Goal: Transaction & Acquisition: Subscribe to service/newsletter

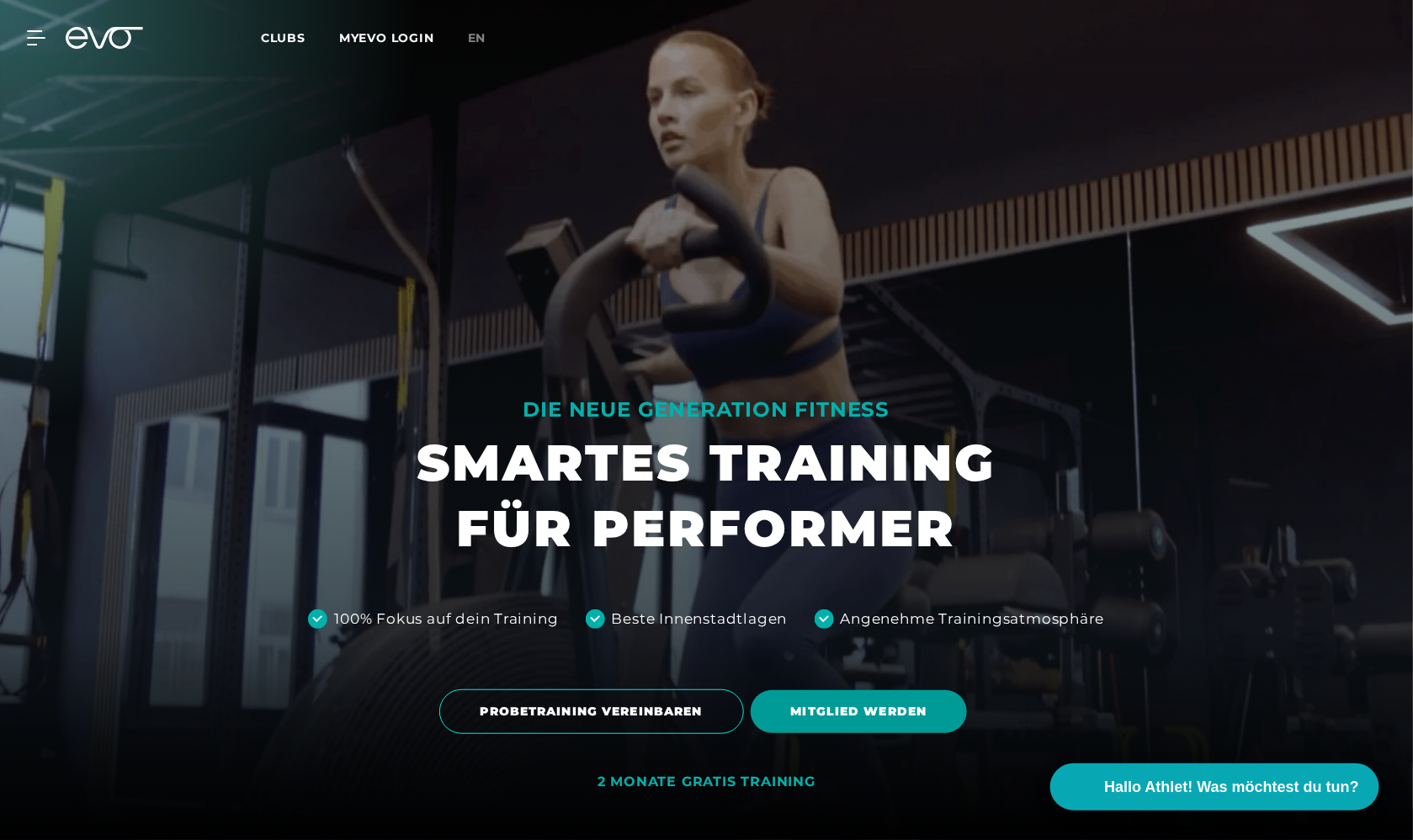
click at [859, 714] on span "MITGLIED WERDEN" at bounding box center [859, 711] width 136 height 18
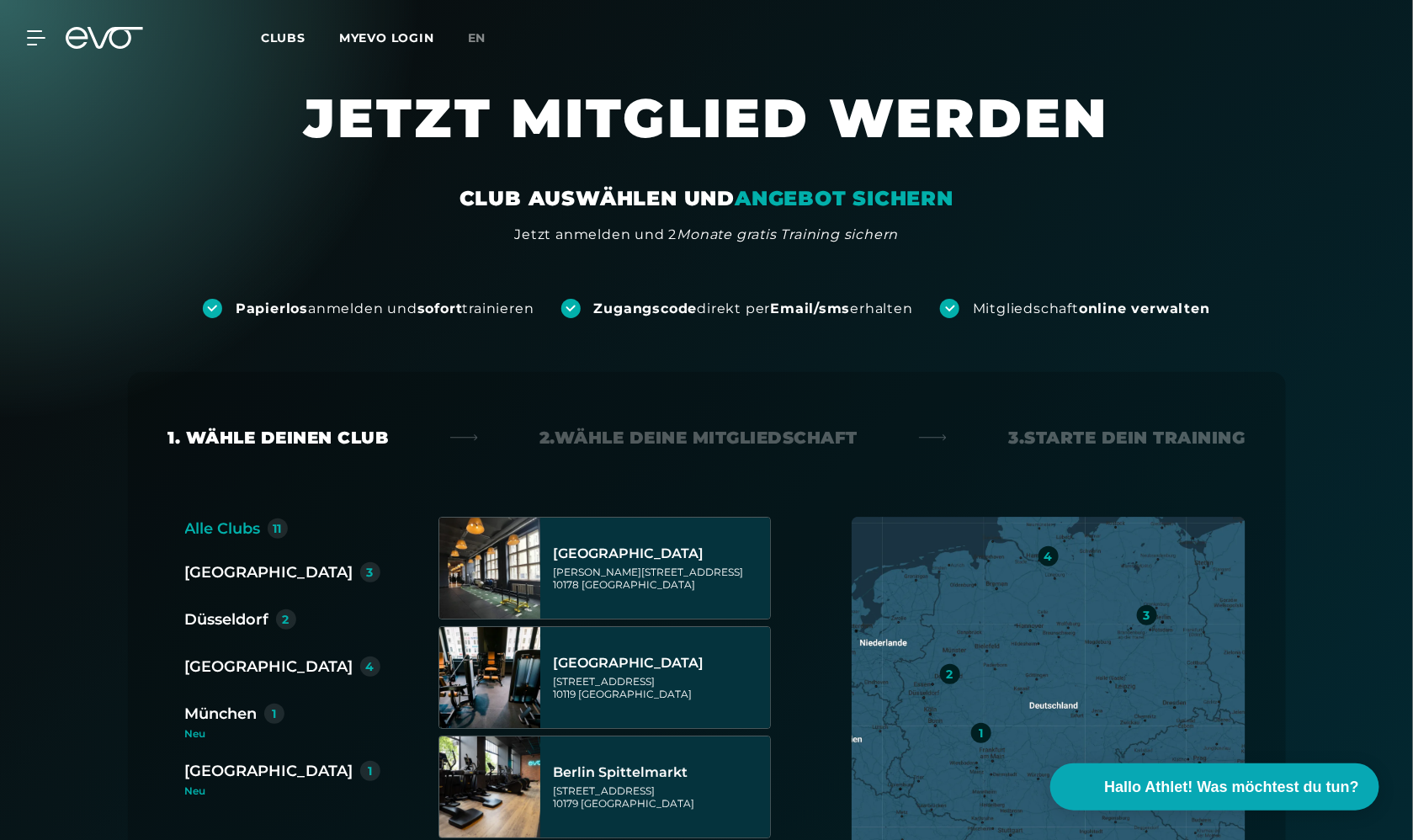
click at [212, 618] on div "Düsseldorf" at bounding box center [227, 618] width 84 height 23
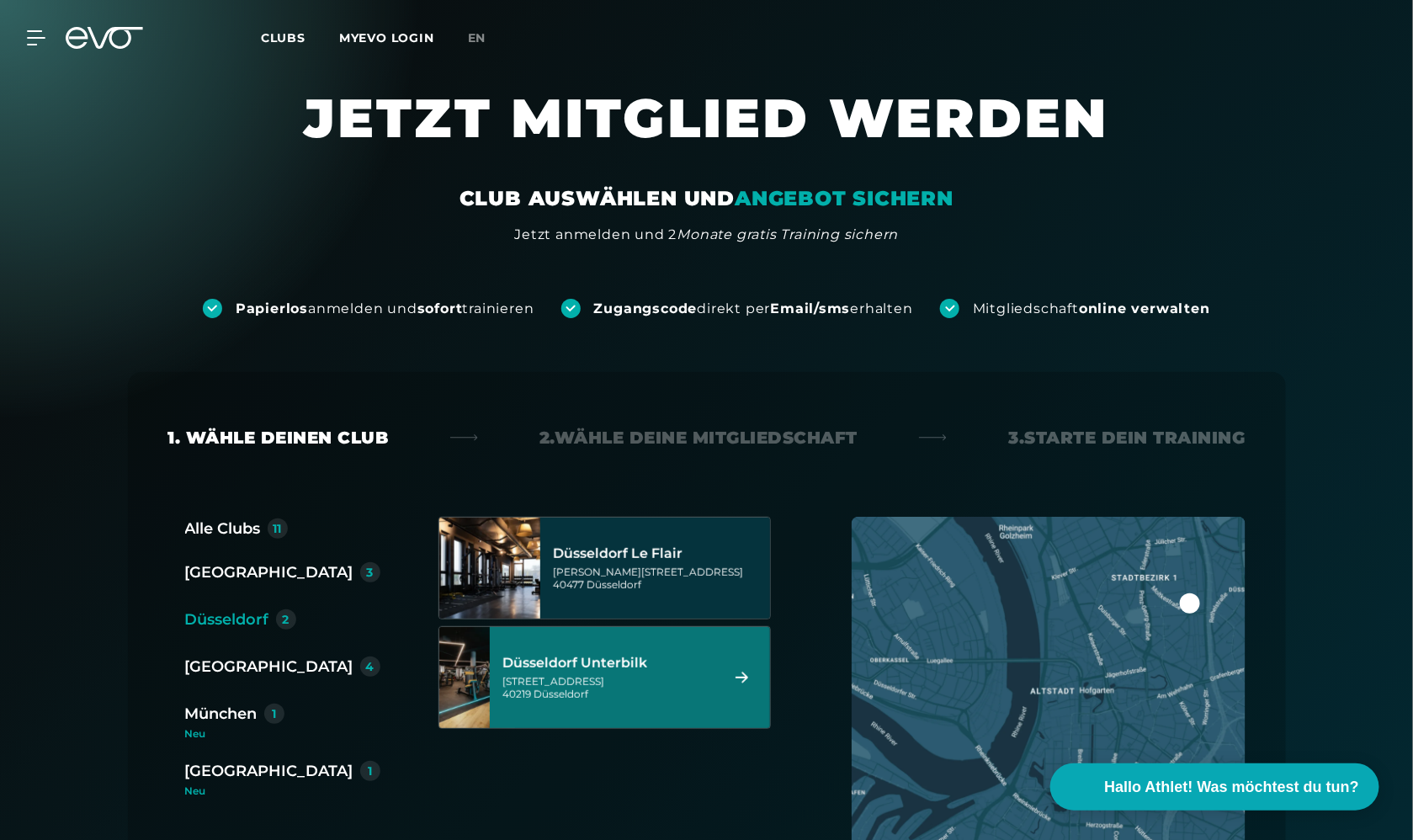
click at [627, 658] on div "Düsseldorf Unterbilk" at bounding box center [608, 663] width 211 height 17
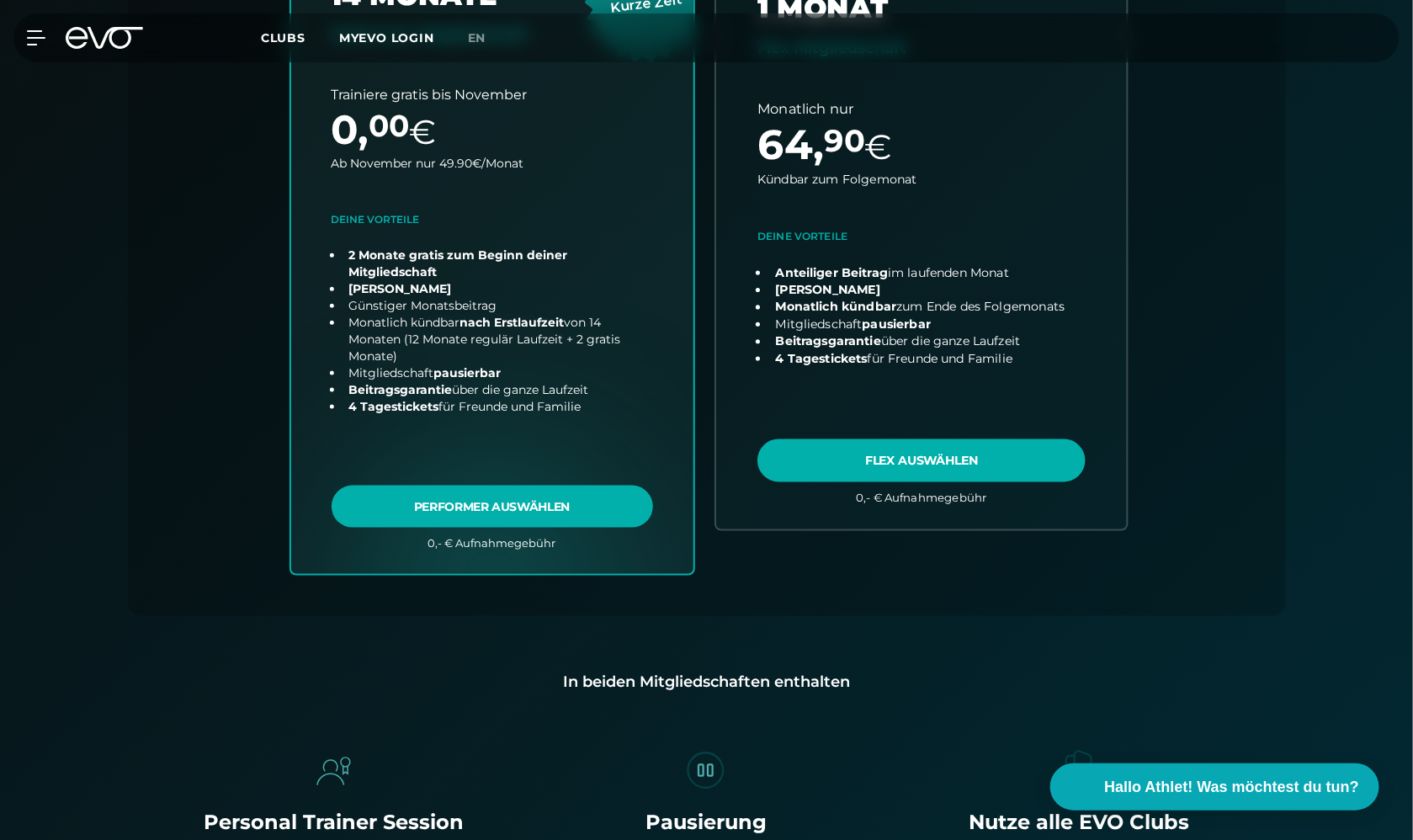
scroll to position [630, 0]
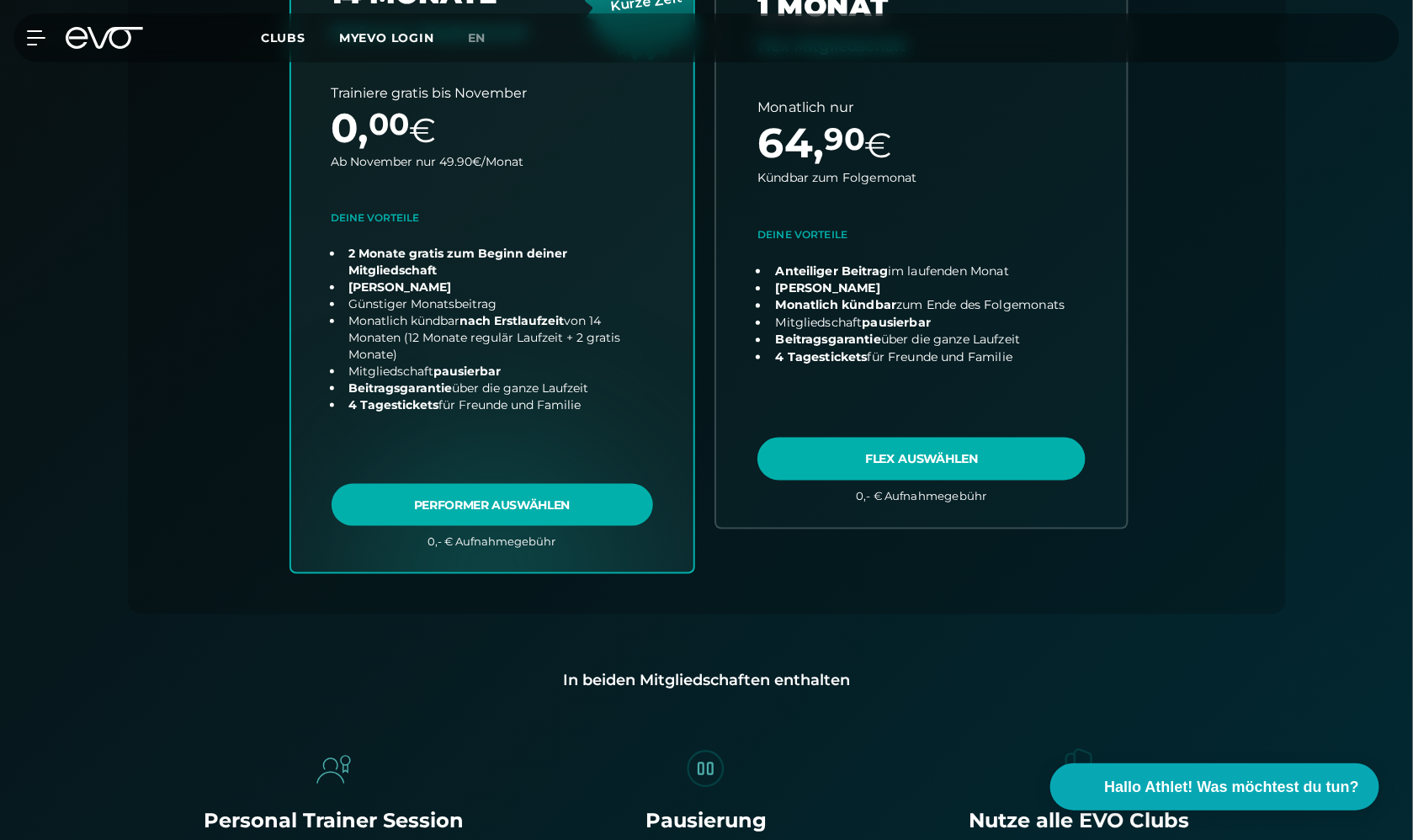
click at [911, 456] on link "choose plan" at bounding box center [921, 231] width 411 height 592
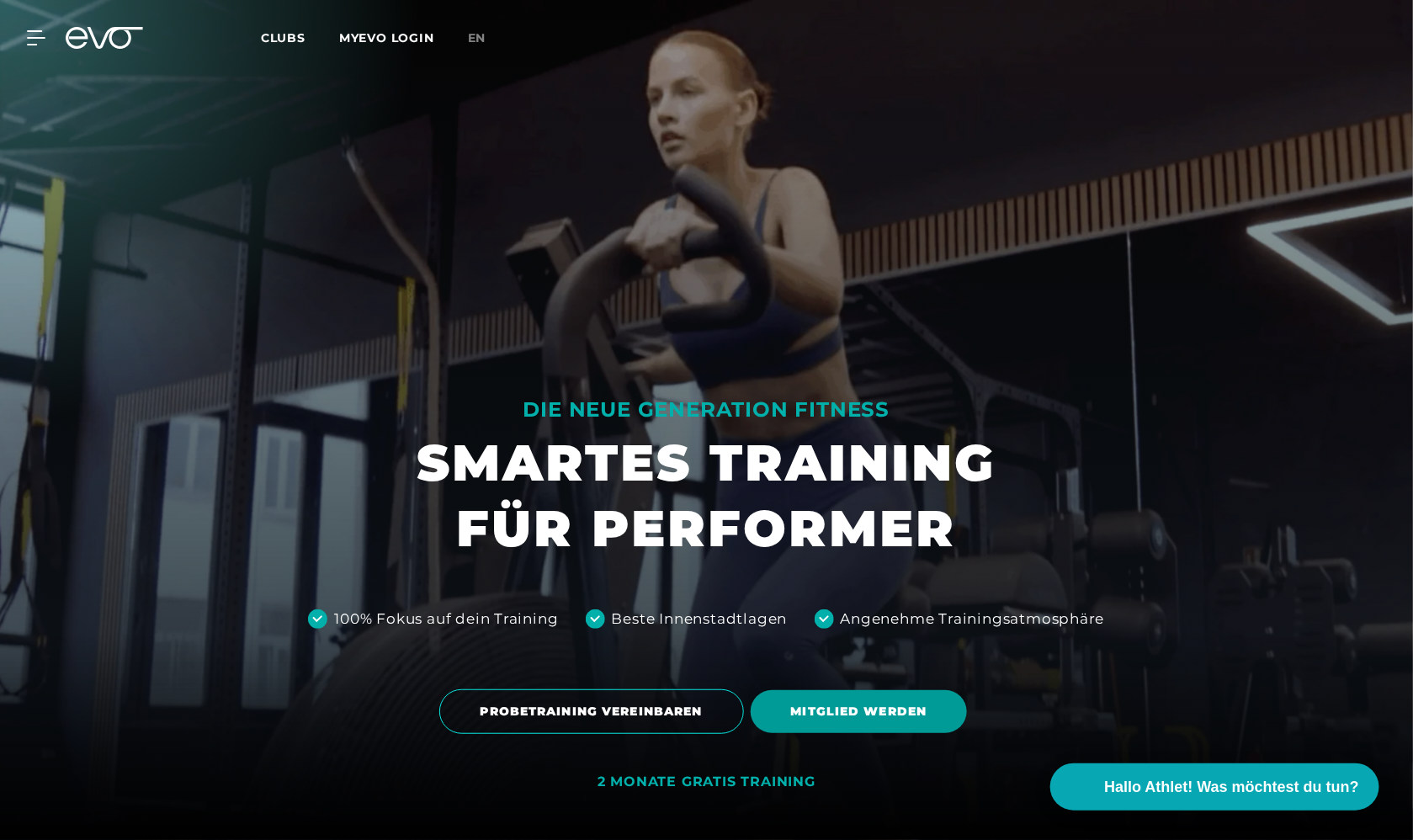
click at [809, 712] on span "MITGLIED WERDEN" at bounding box center [859, 711] width 136 height 18
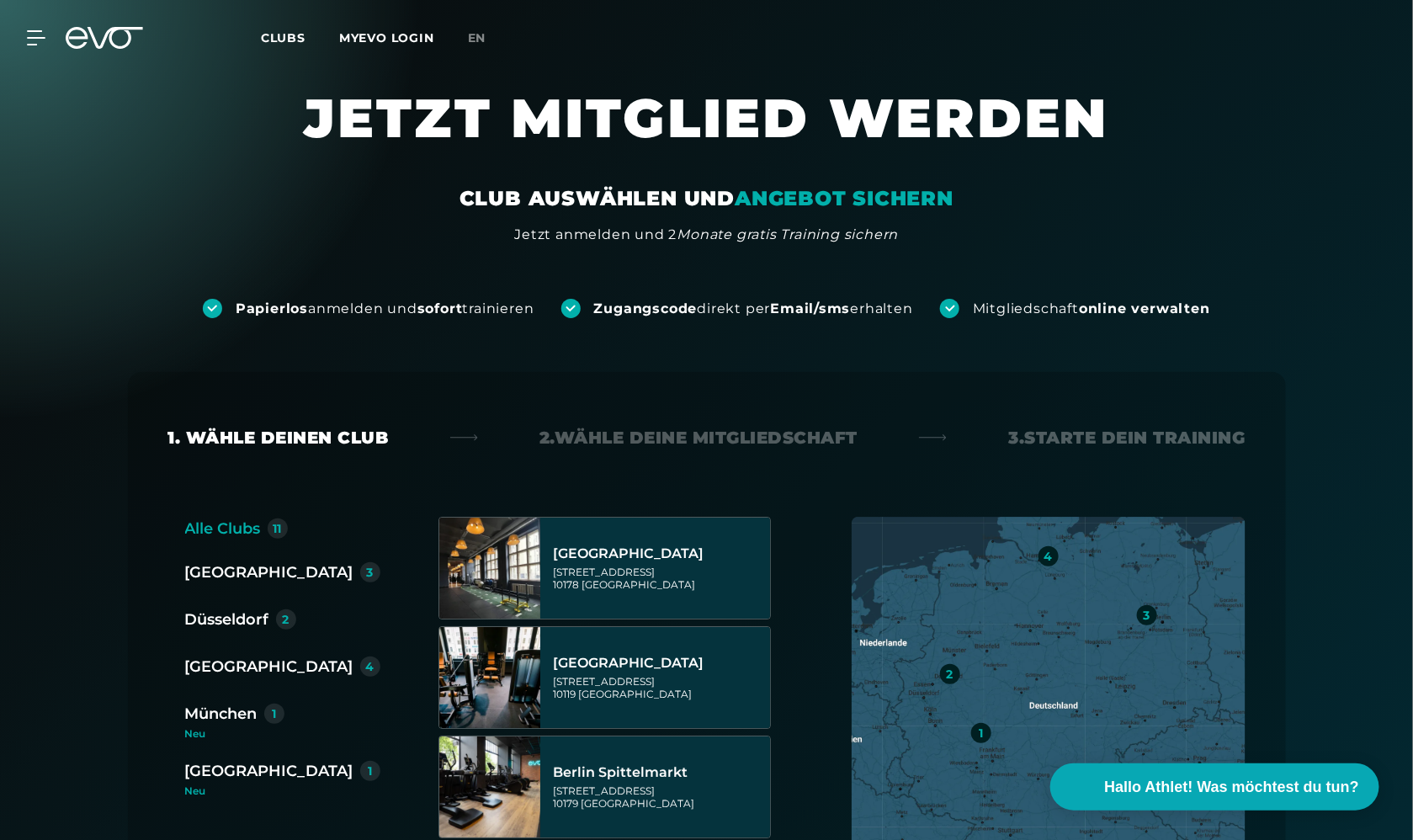
click at [238, 613] on div "Düsseldorf" at bounding box center [227, 618] width 84 height 23
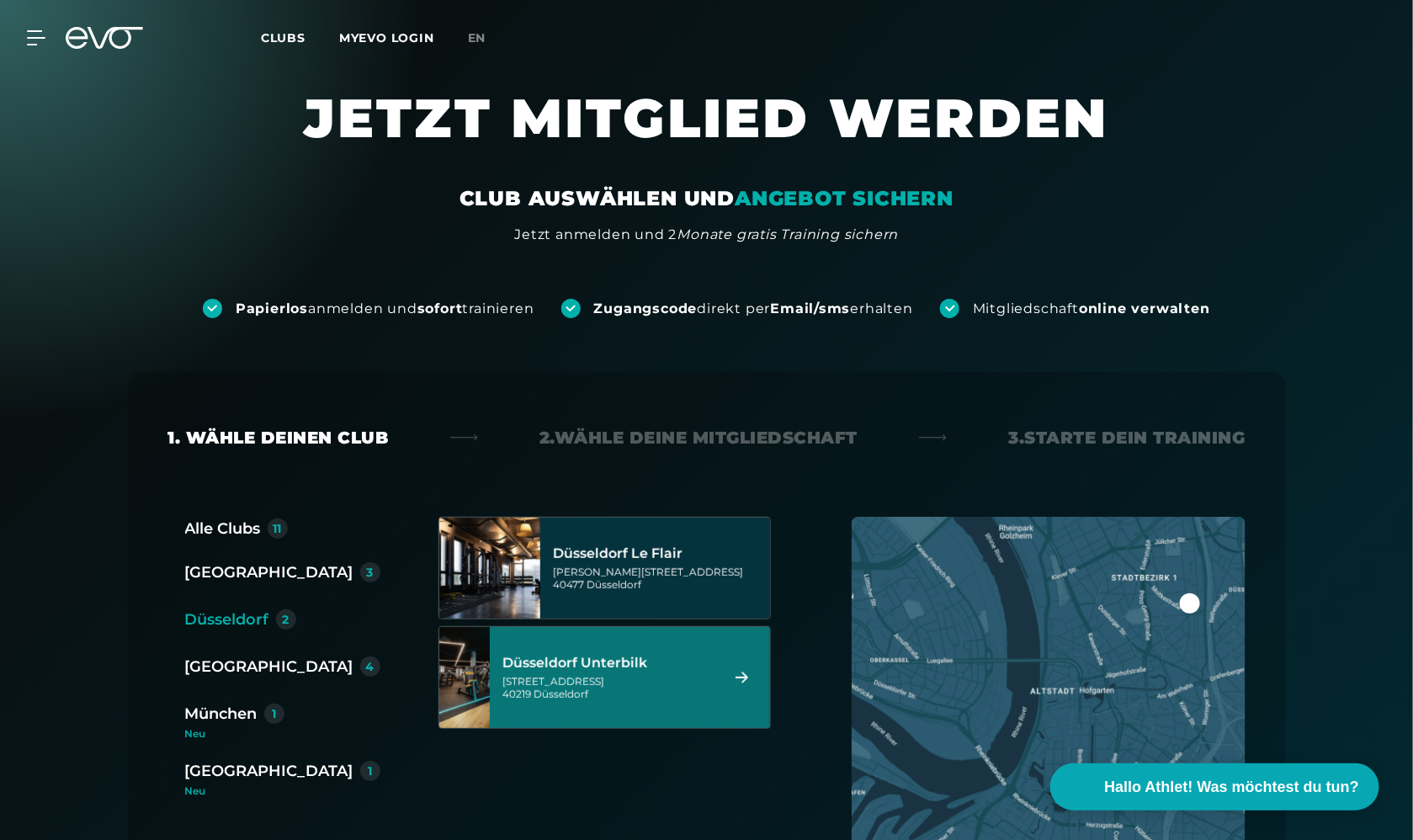
click at [617, 653] on div "[GEOGRAPHIC_DATA] Unterbilk [STREET_ADDRESS]" at bounding box center [608, 676] width 211 height 74
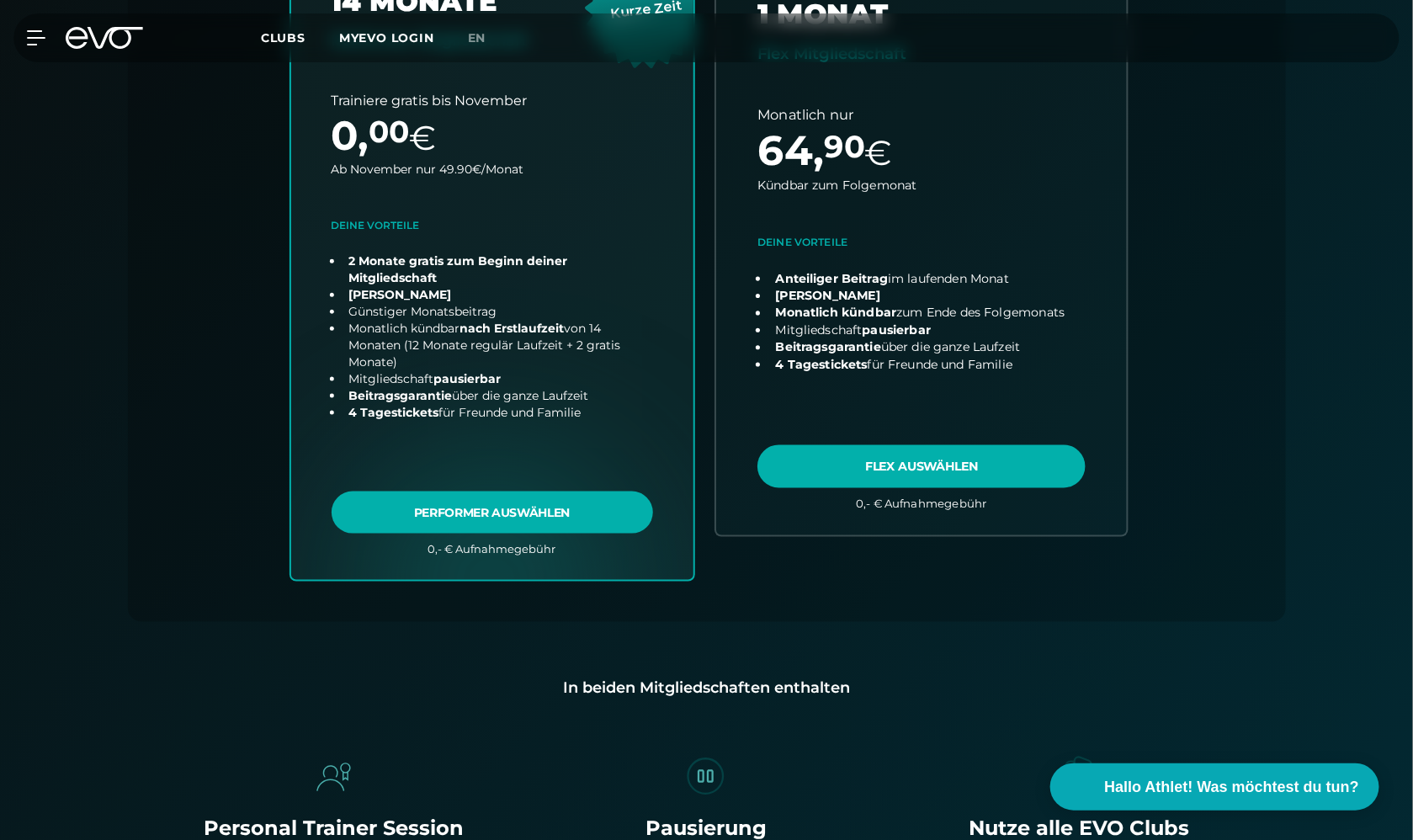
scroll to position [622, 0]
click at [927, 466] on link "choose plan" at bounding box center [921, 237] width 411 height 592
